Goal: Check status: Check status

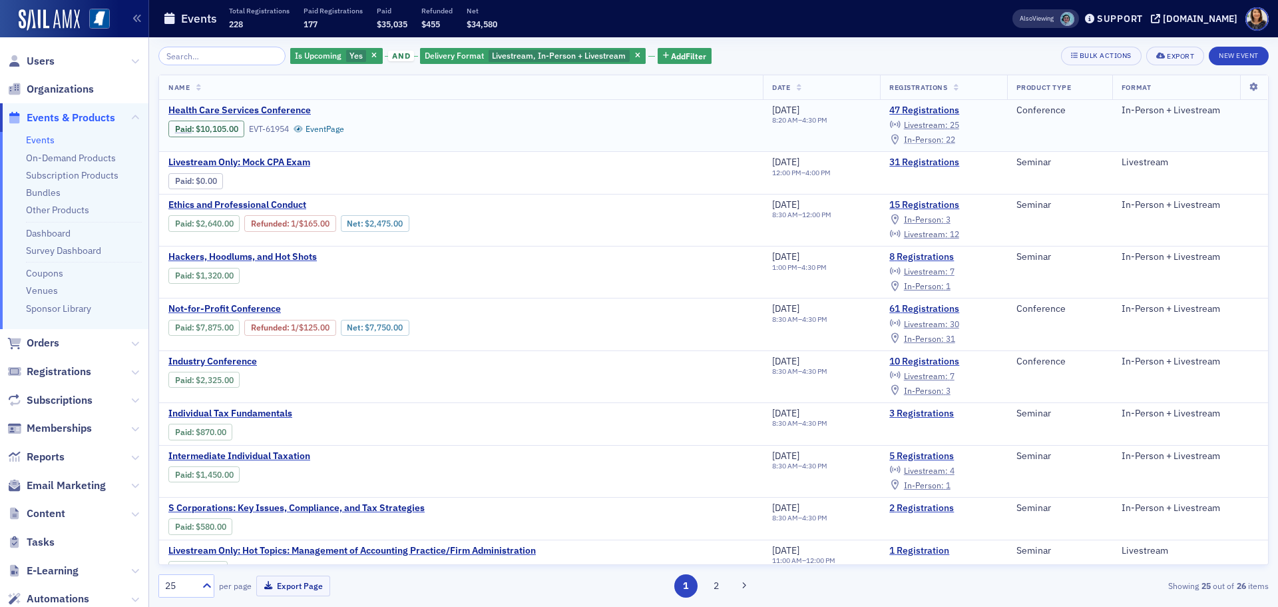
click at [932, 139] on span "In-Person :" at bounding box center [924, 139] width 40 height 11
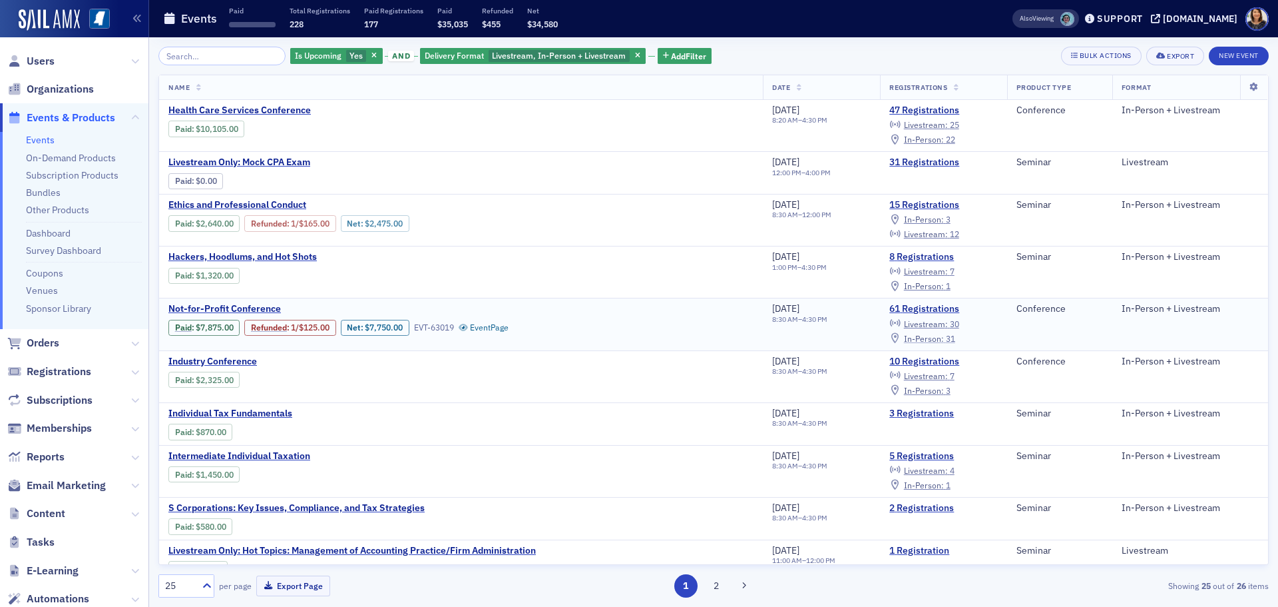
click at [938, 337] on span "In-Person :" at bounding box center [924, 338] width 40 height 11
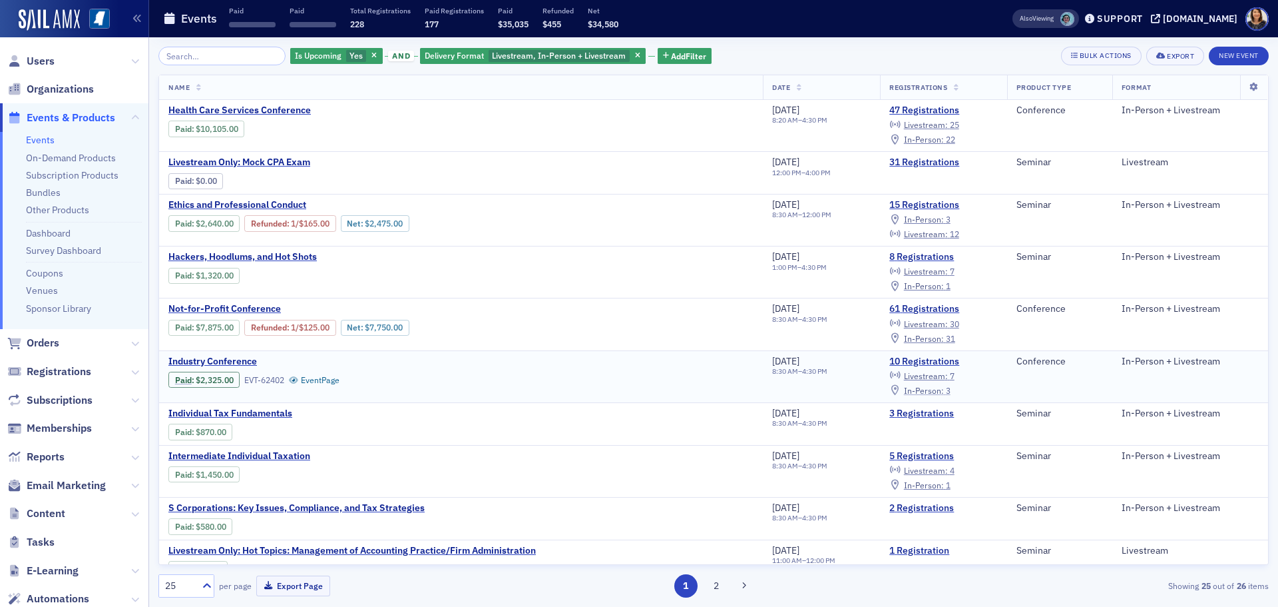
click at [936, 389] on span "In-Person :" at bounding box center [924, 390] width 40 height 11
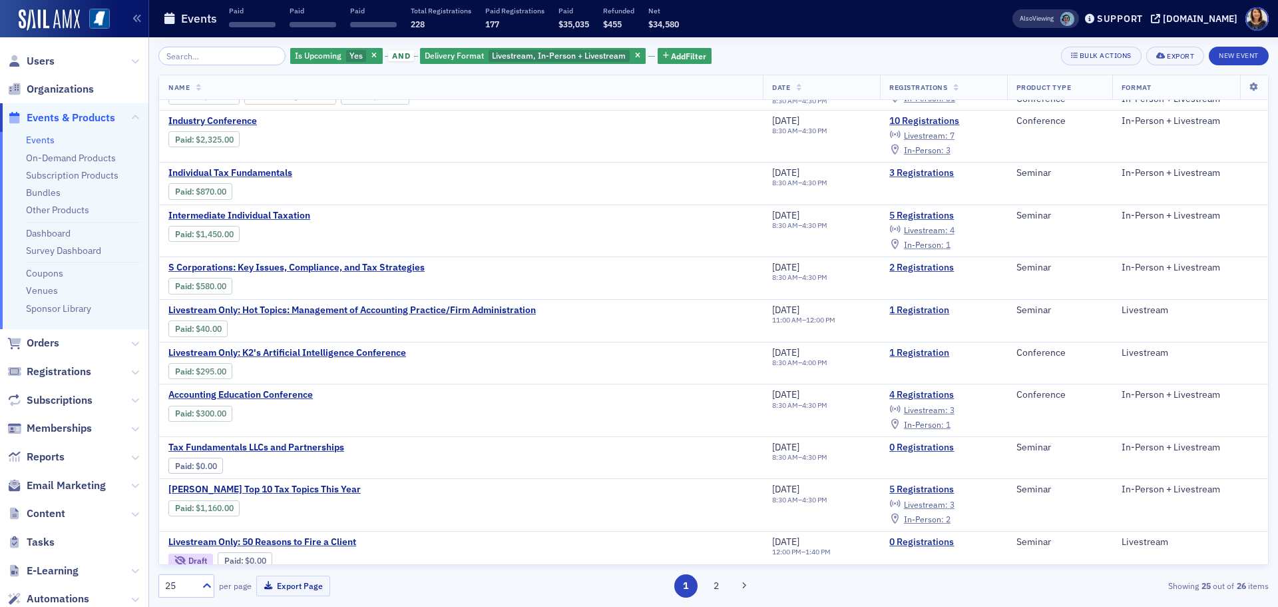
scroll to position [278, 0]
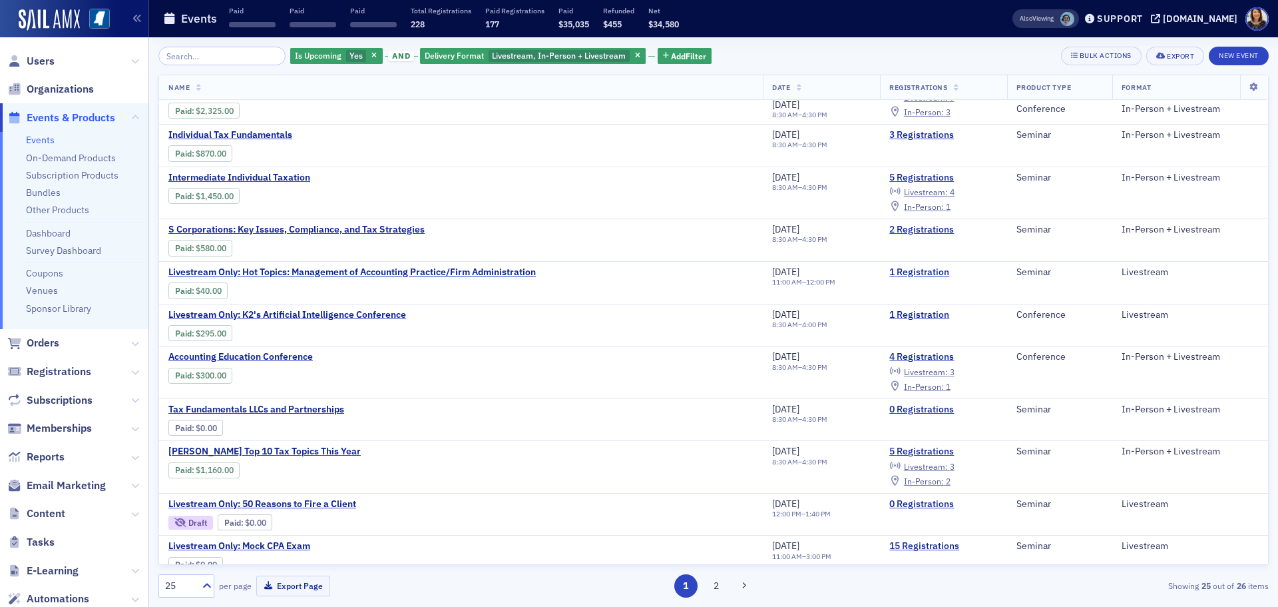
click at [1278, 368] on div "Is Upcoming Yes and Delivery Format Livestream, In-Person + Livestream Add Filt…" at bounding box center [713, 321] width 1129 height 569
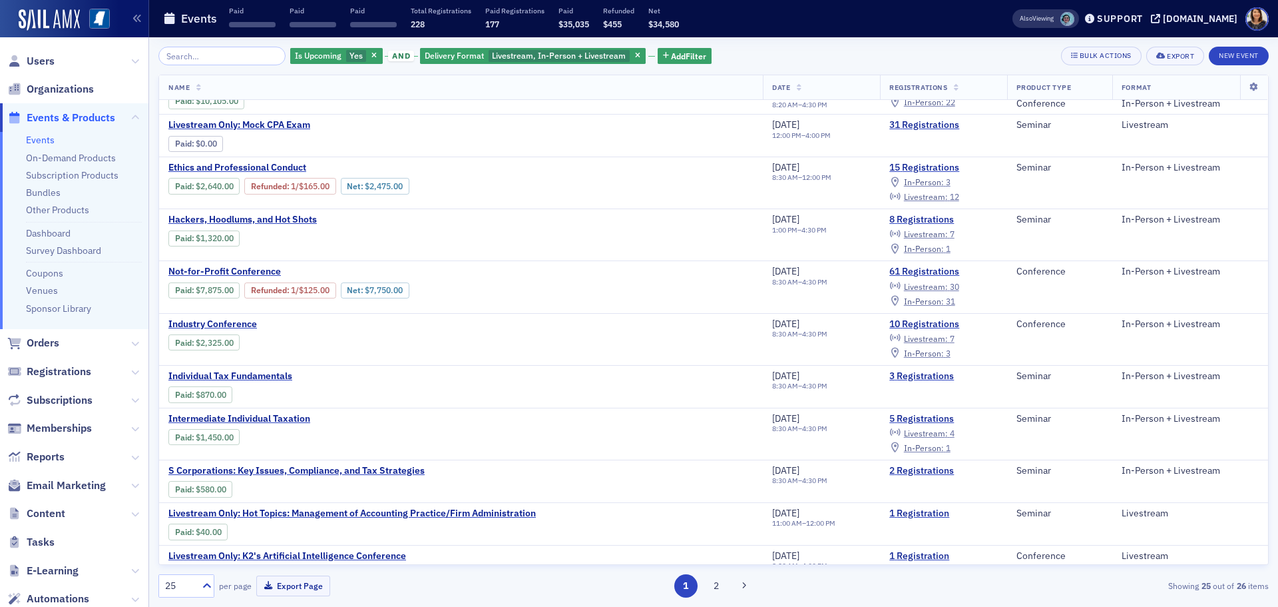
scroll to position [0, 0]
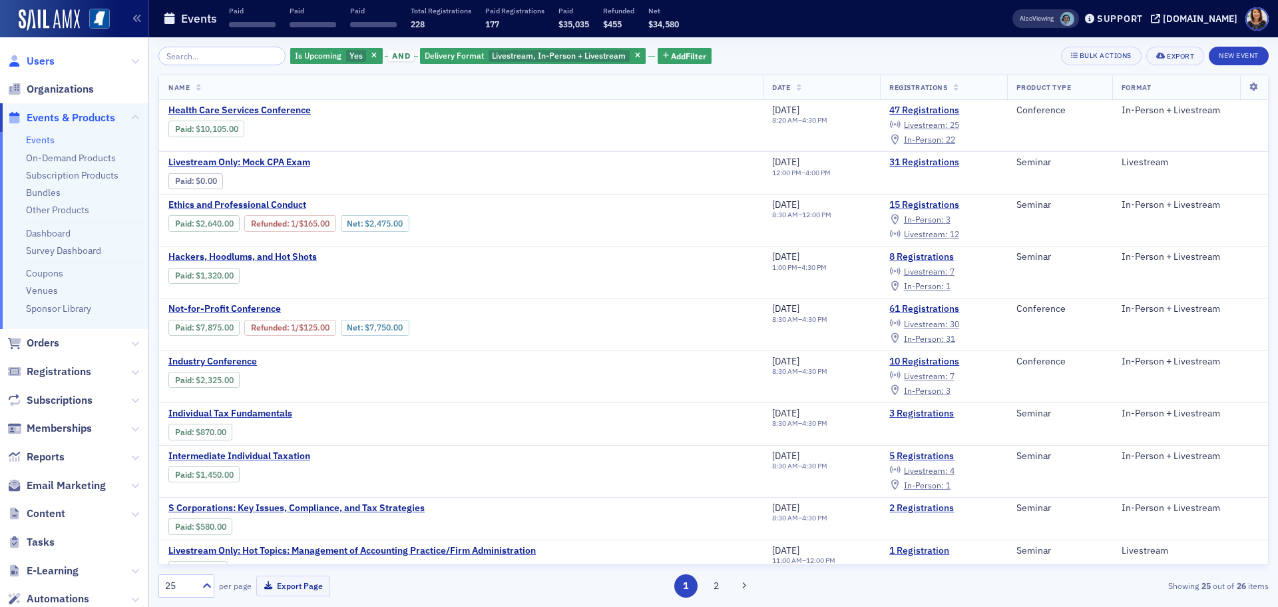
click at [38, 55] on span "Users" at bounding box center [41, 61] width 28 height 15
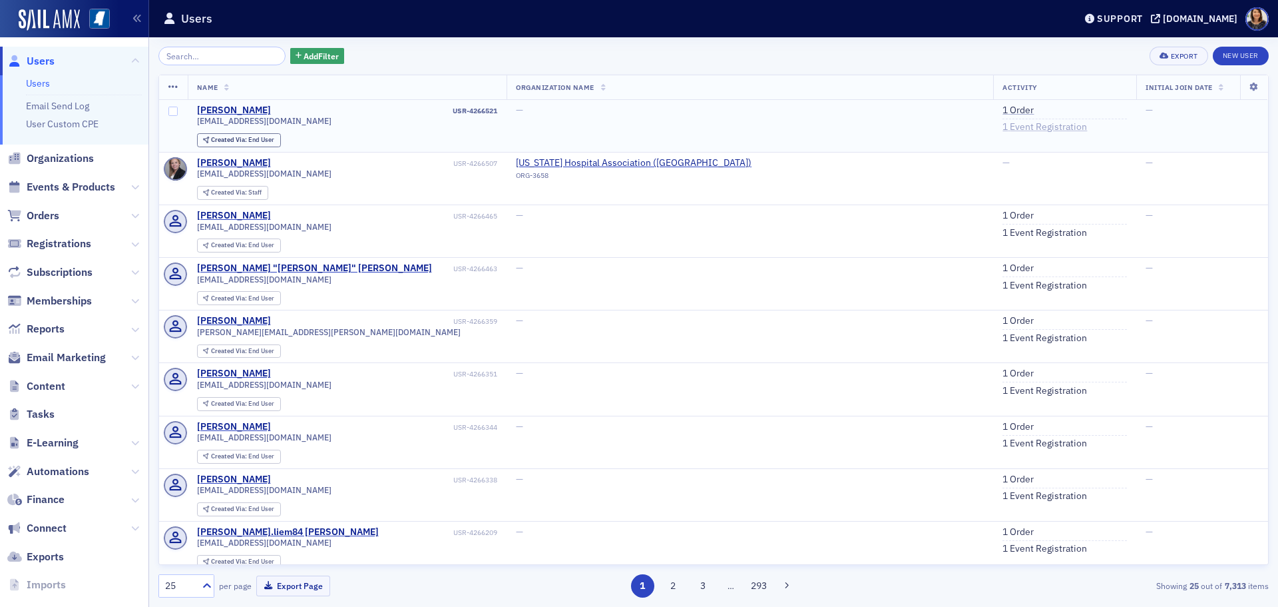
click at [1003, 124] on link "1 Event Registration" at bounding box center [1045, 127] width 85 height 12
click at [1003, 232] on link "1 Event Registration" at bounding box center [1045, 233] width 85 height 12
click at [1003, 228] on link "1 Event Registration" at bounding box center [1045, 233] width 85 height 12
